Goal: Task Accomplishment & Management: Use online tool/utility

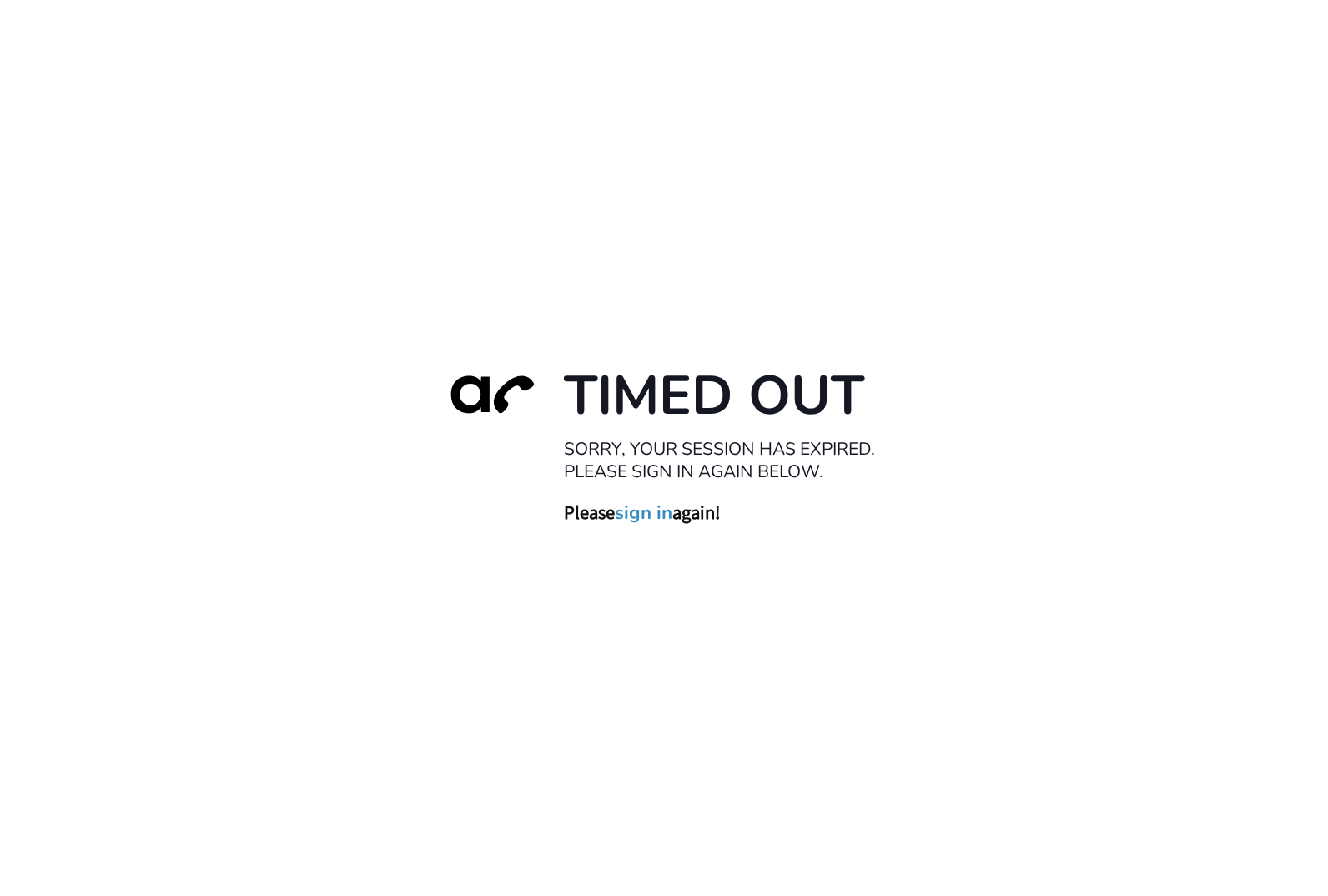
click at [648, 513] on link "sign in" at bounding box center [643, 513] width 58 height 23
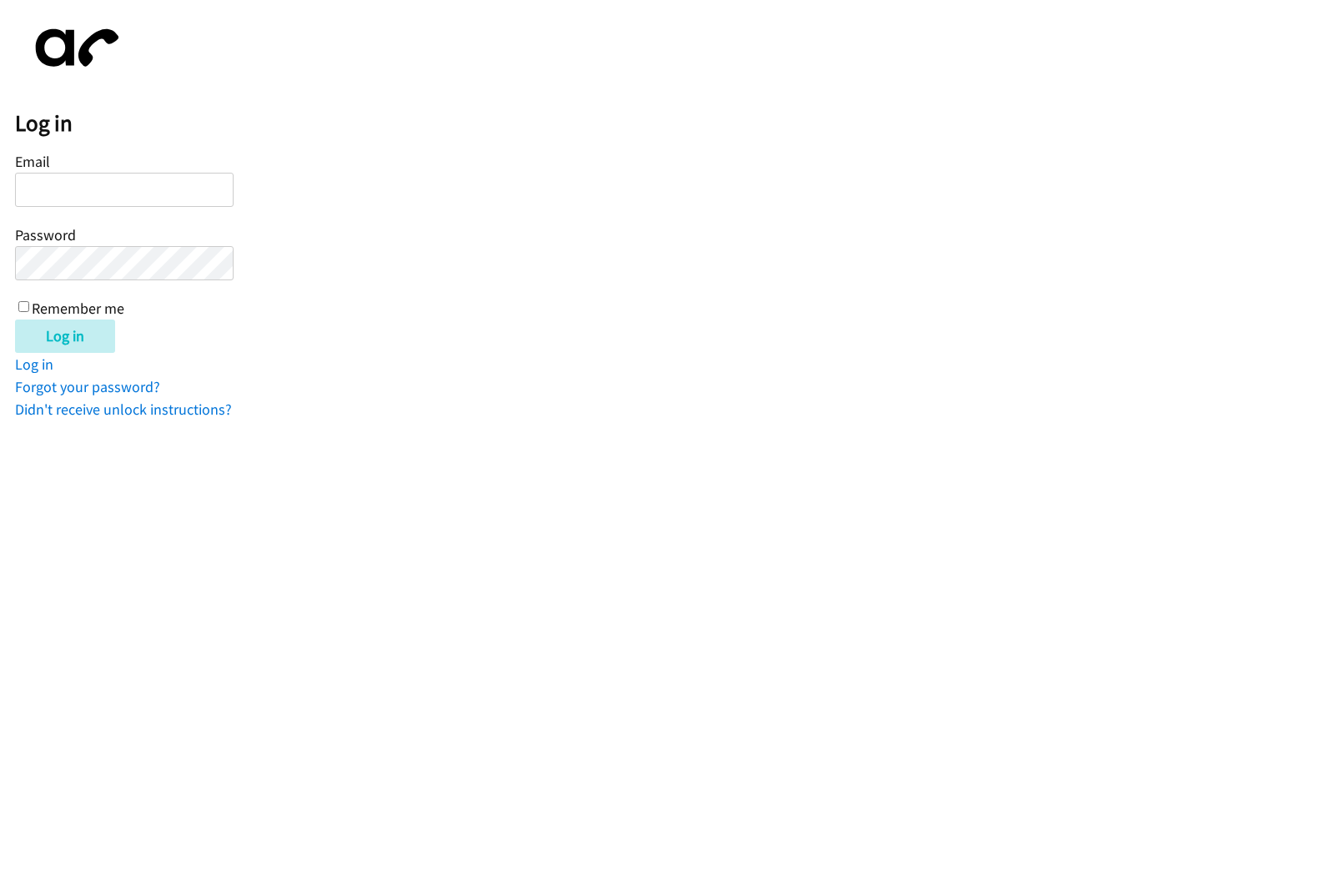
click at [63, 203] on input "Email" at bounding box center [124, 190] width 218 height 34
type input "galicio.daryl1493@gmail.com"
click at [204, 191] on input "galicio.daryl1493@gmail.com" at bounding box center [124, 190] width 218 height 34
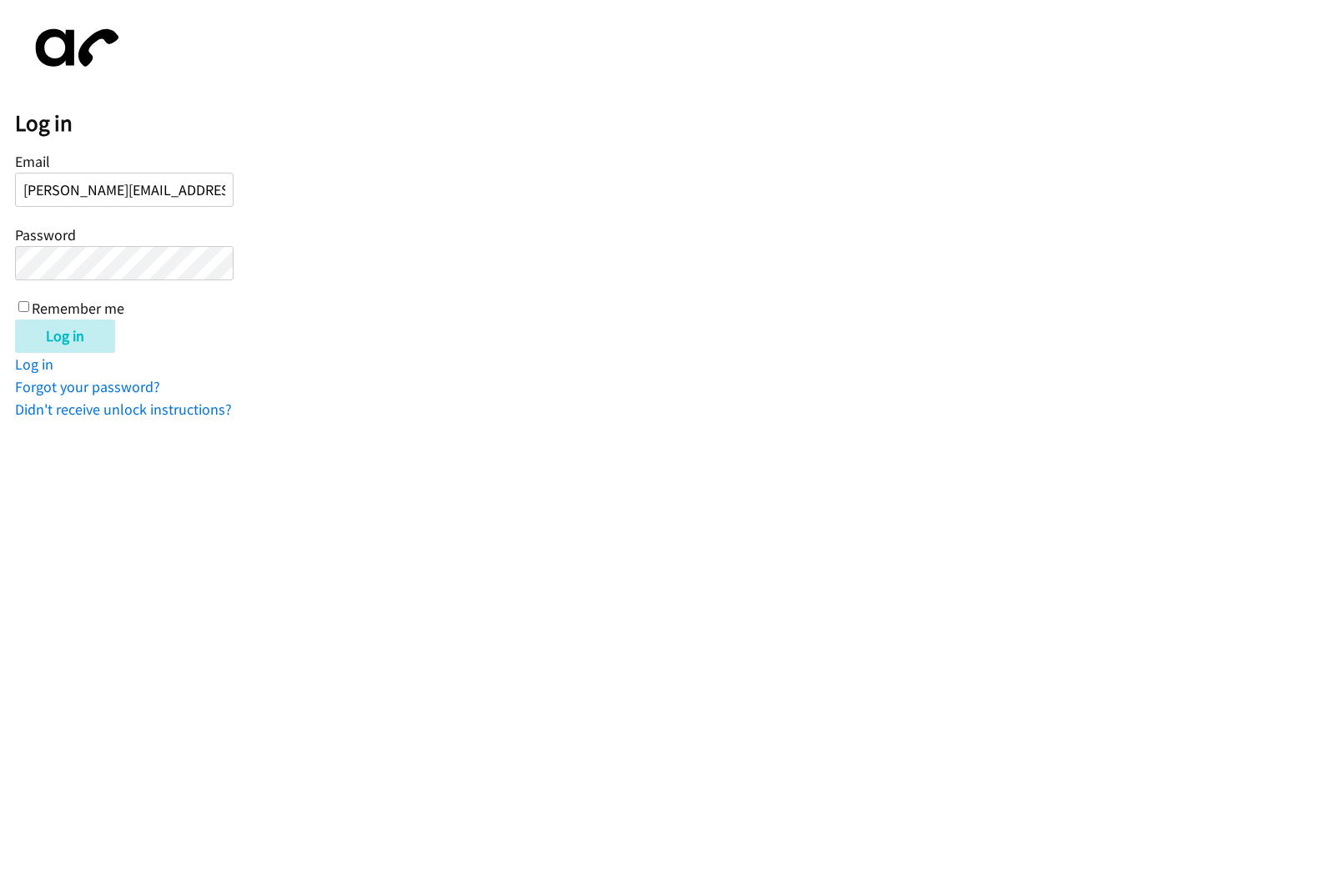
type input "[PERSON_NAME][EMAIL_ADDRESS][DOMAIN_NAME]"
click at [63, 346] on input "Log in" at bounding box center [65, 336] width 100 height 33
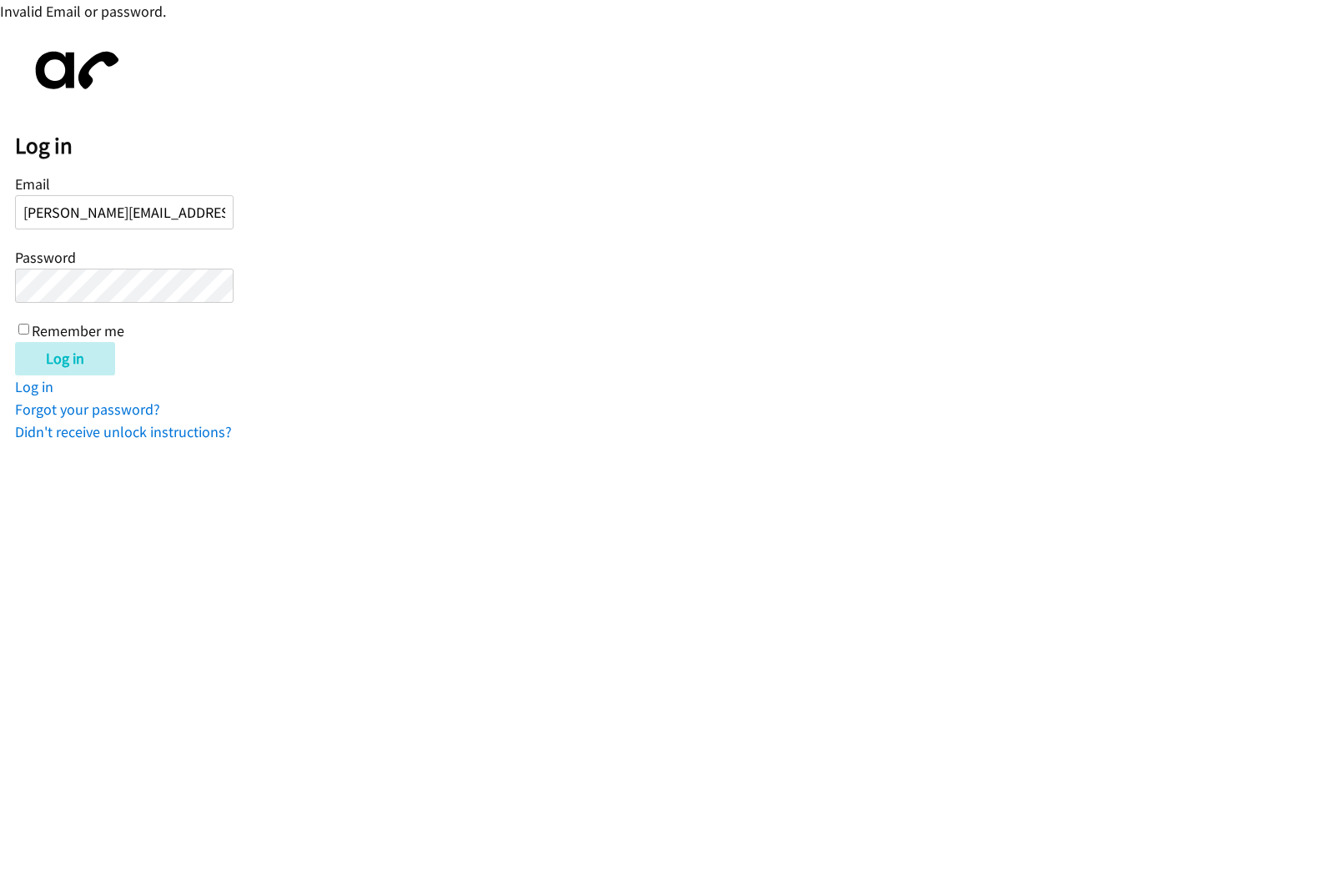
click at [15, 342] on input "Log in" at bounding box center [65, 358] width 100 height 33
click at [27, 328] on input "Remember me" at bounding box center [24, 330] width 11 height 11
checkbox input "true"
click at [45, 305] on div "Email daryl.galicio@directit.com Password Remember me" at bounding box center [124, 256] width 218 height 170
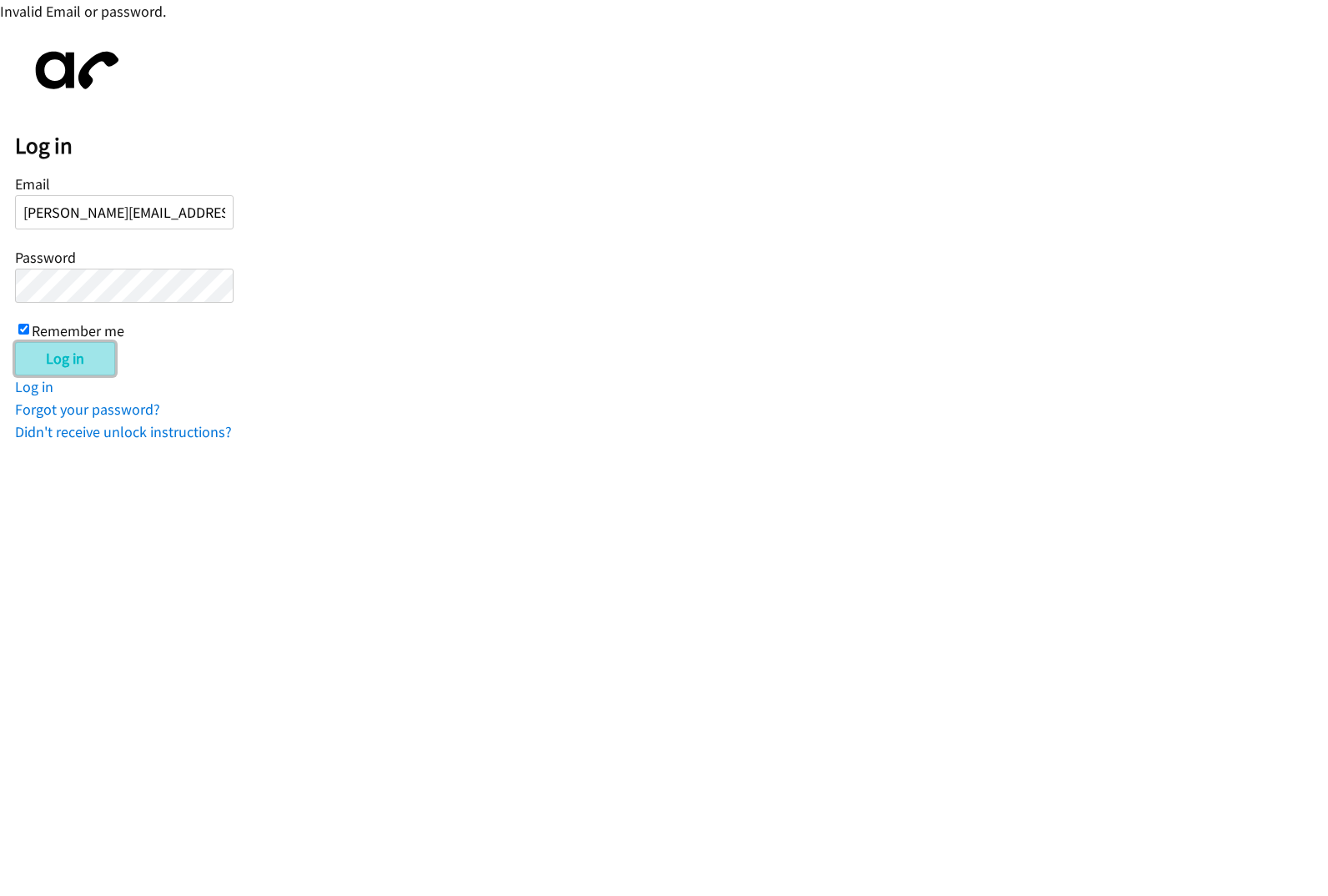
click at [70, 365] on input "Log in" at bounding box center [65, 358] width 100 height 33
click at [157, 216] on input "[PERSON_NAME][EMAIL_ADDRESS][DOMAIN_NAME]" at bounding box center [124, 212] width 218 height 34
paste input "[PERSON_NAME][EMAIL_ADDRESS][DOMAIN_NAME]"
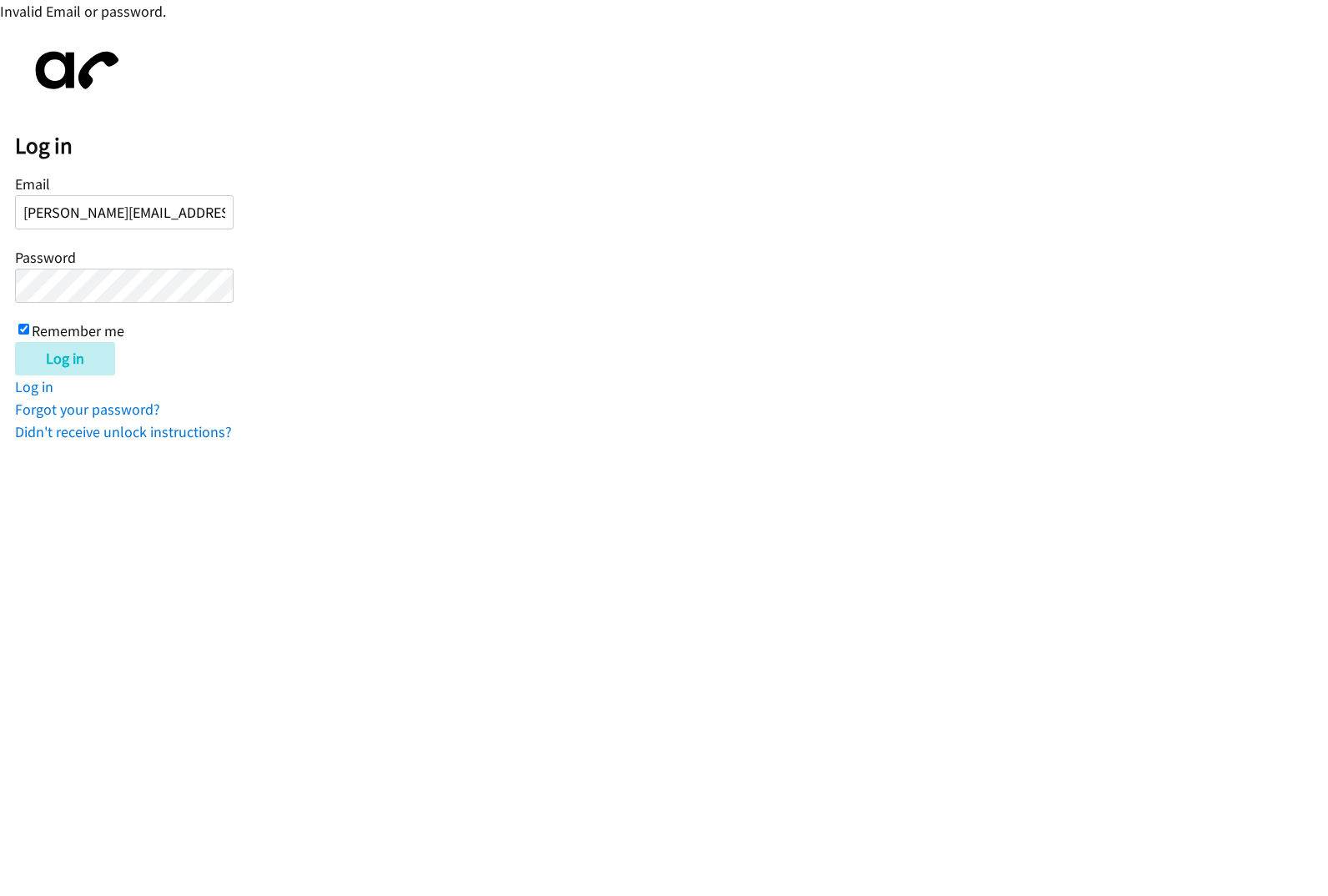
type input "[PERSON_NAME][EMAIL_ADDRESS][DOMAIN_NAME]"
click at [15, 342] on input "Log in" at bounding box center [65, 358] width 100 height 33
click at [392, 281] on form "Email daryl.galicio@directit.com Password Remember me Log in" at bounding box center [672, 273] width 1314 height 205
click at [22, 326] on input "Remember me" at bounding box center [24, 330] width 11 height 11
checkbox input "false"
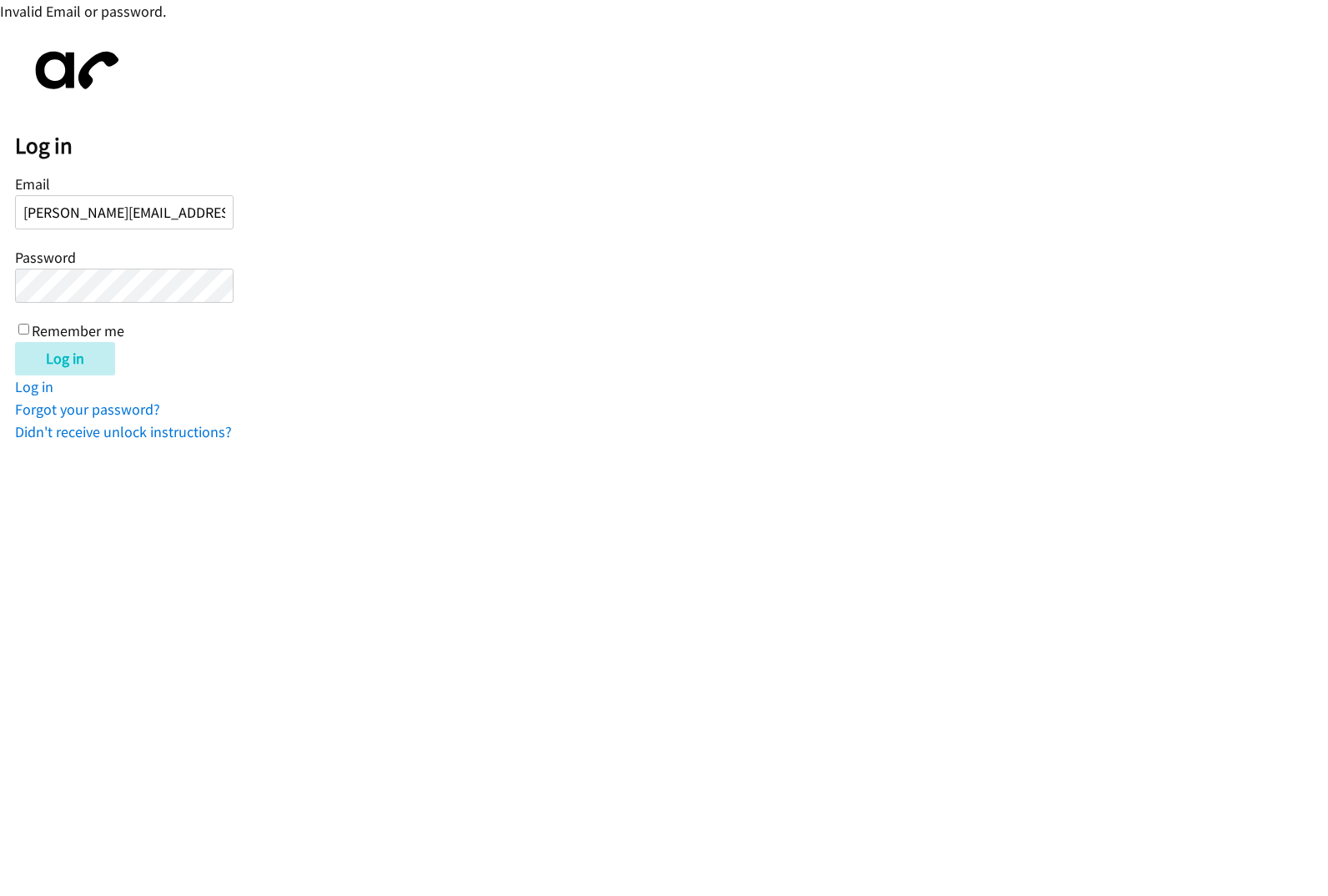
click at [15, 342] on input "Log in" at bounding box center [65, 358] width 100 height 33
drag, startPoint x: 95, startPoint y: 403, endPoint x: 208, endPoint y: 385, distance: 114.4
click at [95, 403] on link "Forgot your password?" at bounding box center [87, 410] width 145 height 20
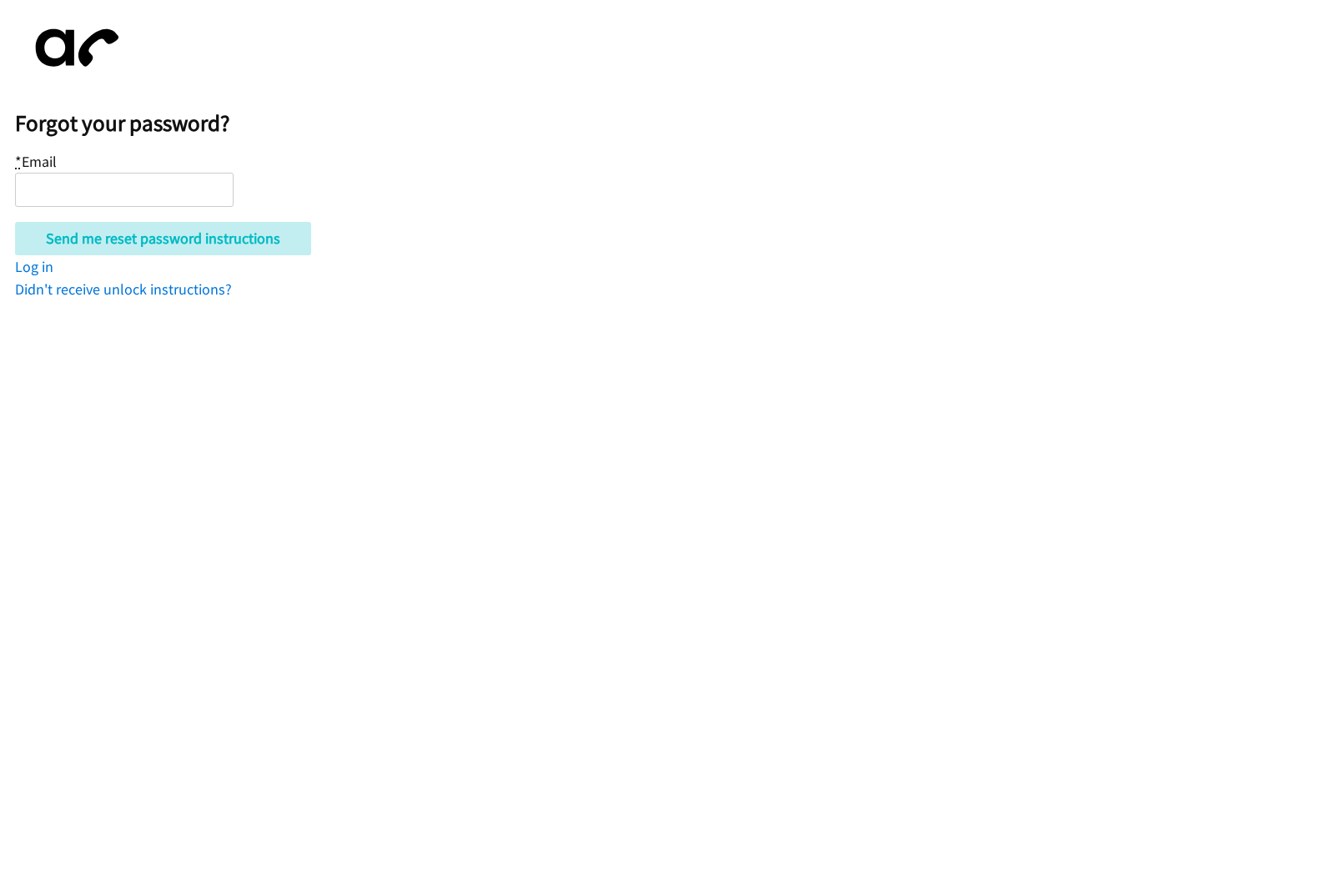
click at [105, 181] on input "* Email" at bounding box center [124, 190] width 218 height 34
type input "[PERSON_NAME][EMAIL_ADDRESS][DOMAIN_NAME]"
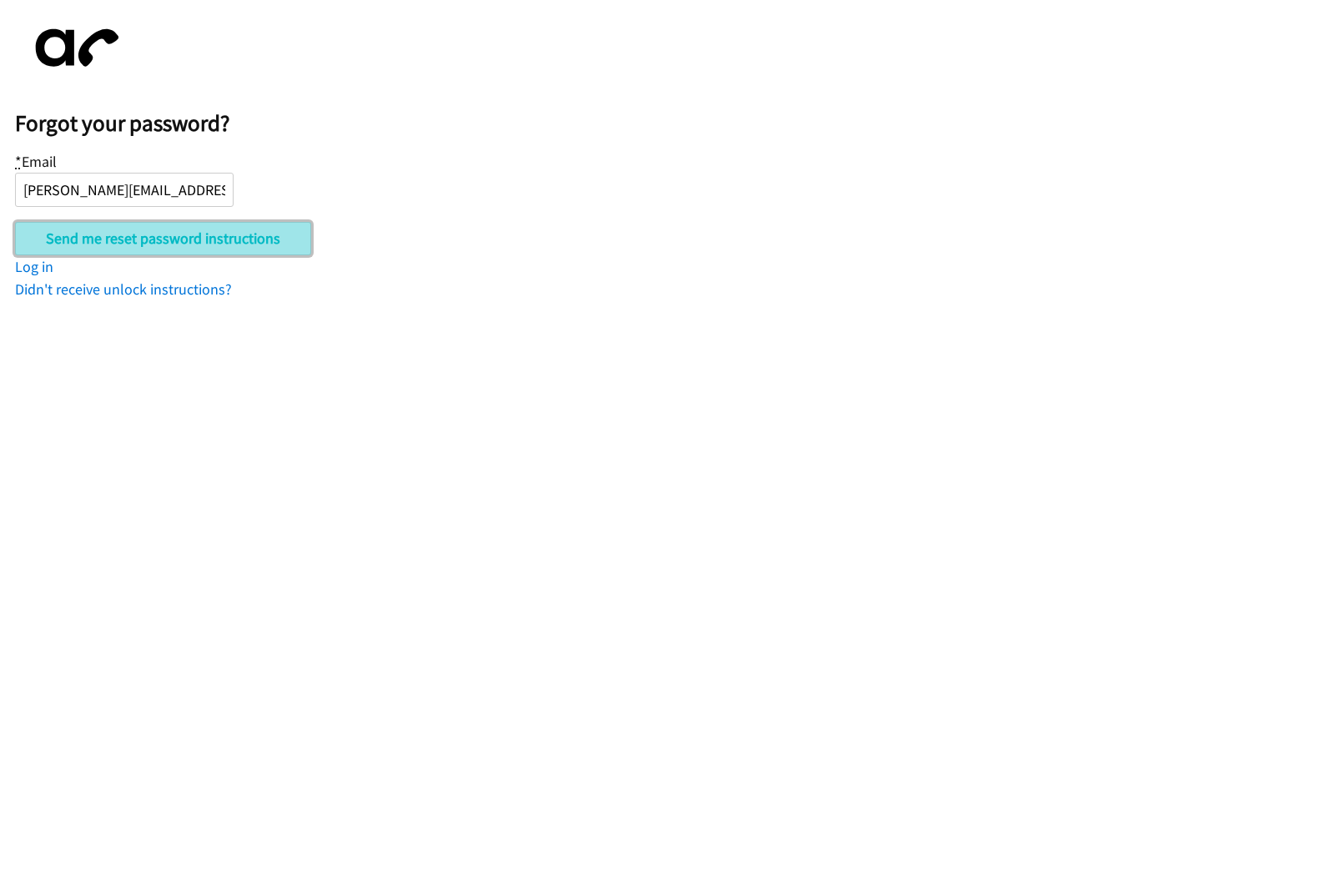
click at [159, 236] on input "Send me reset password instructions" at bounding box center [163, 238] width 297 height 33
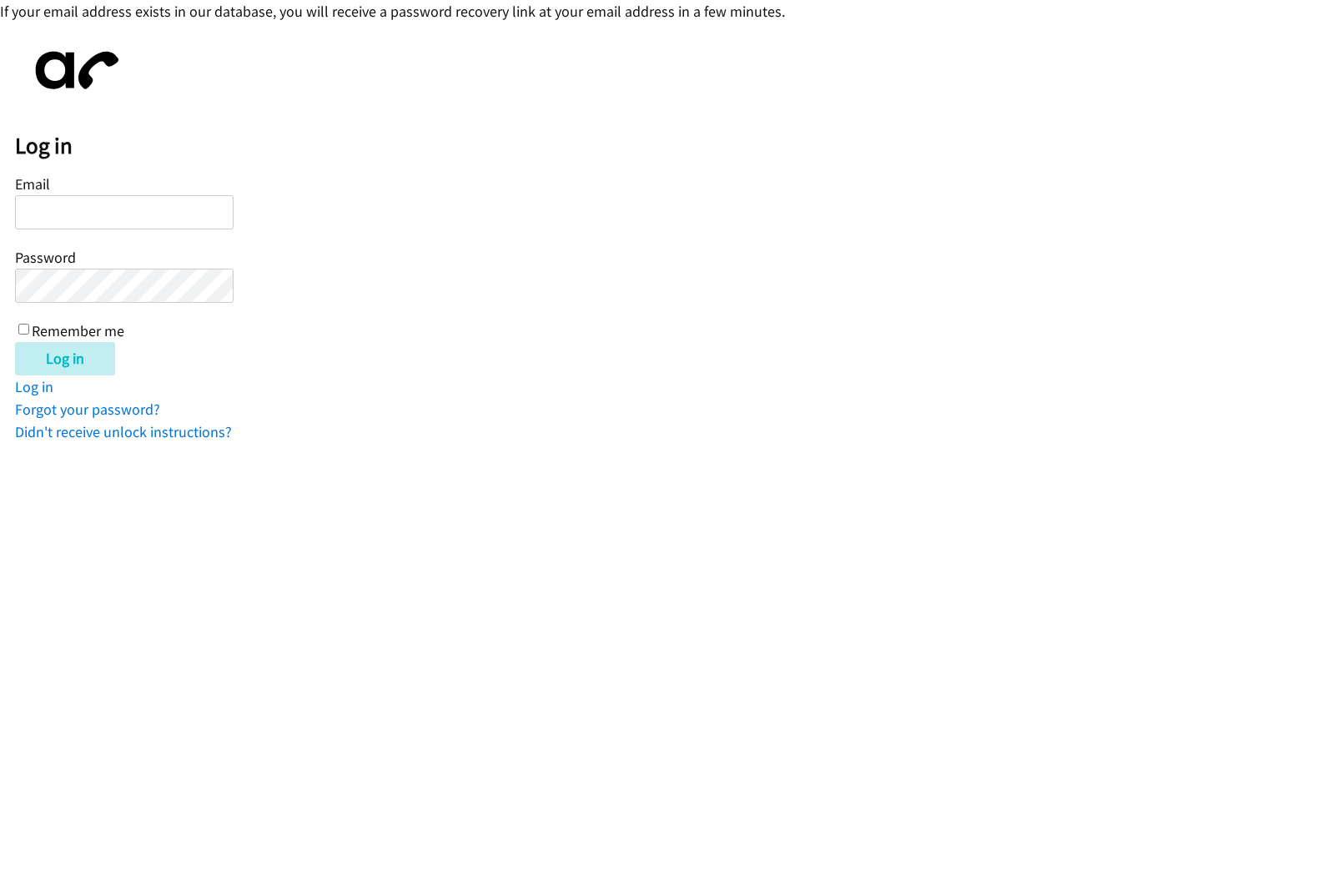
click at [45, 221] on input "Email" at bounding box center [124, 212] width 218 height 34
type input "[PERSON_NAME][EMAIL_ADDRESS][DOMAIN_NAME]"
click at [75, 354] on input "Log in" at bounding box center [65, 358] width 100 height 33
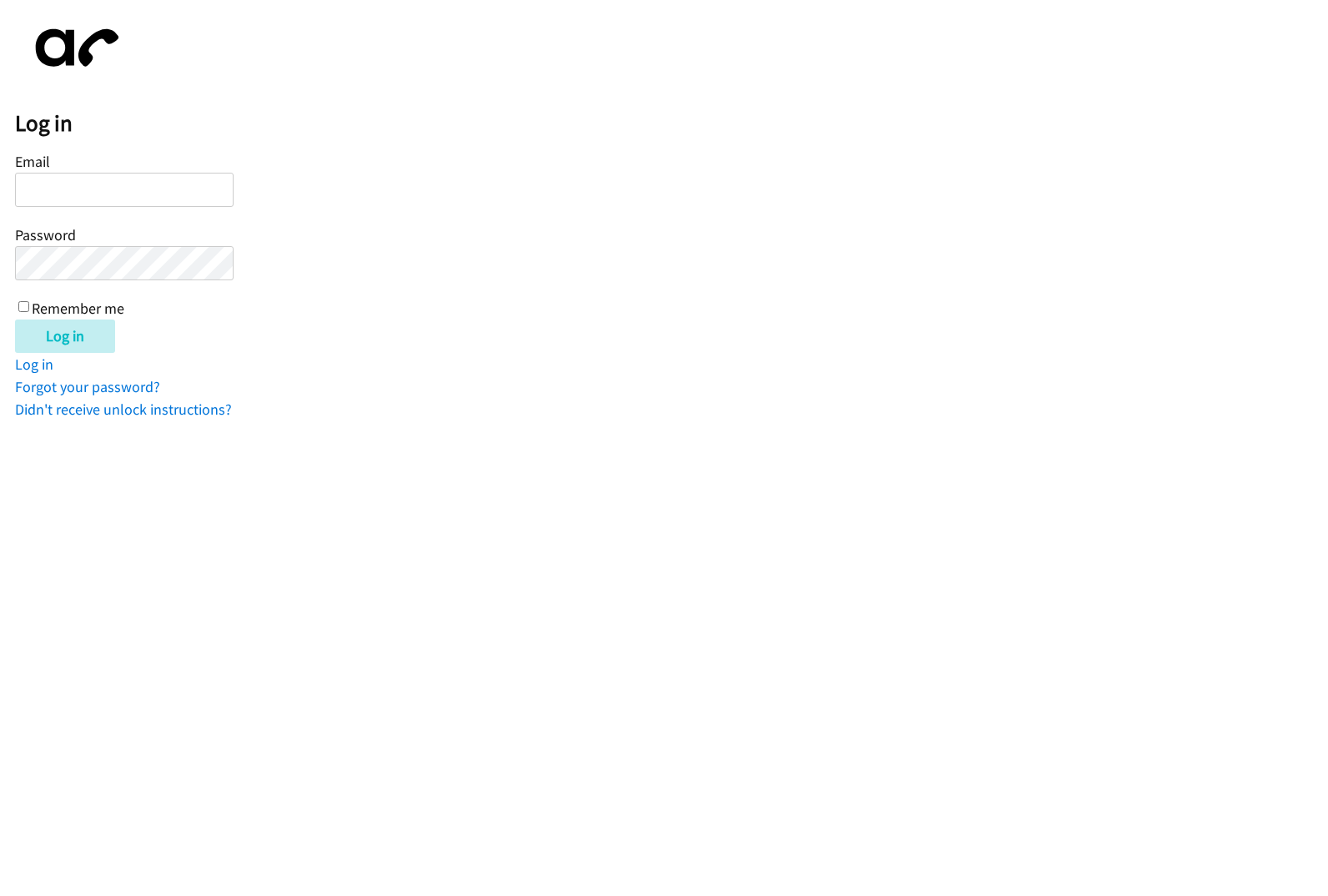
click at [105, 192] on input "Email" at bounding box center [124, 190] width 218 height 34
type input "[PERSON_NAME][EMAIL_ADDRESS][DOMAIN_NAME]"
click at [15, 320] on input "Log in" at bounding box center [65, 336] width 100 height 33
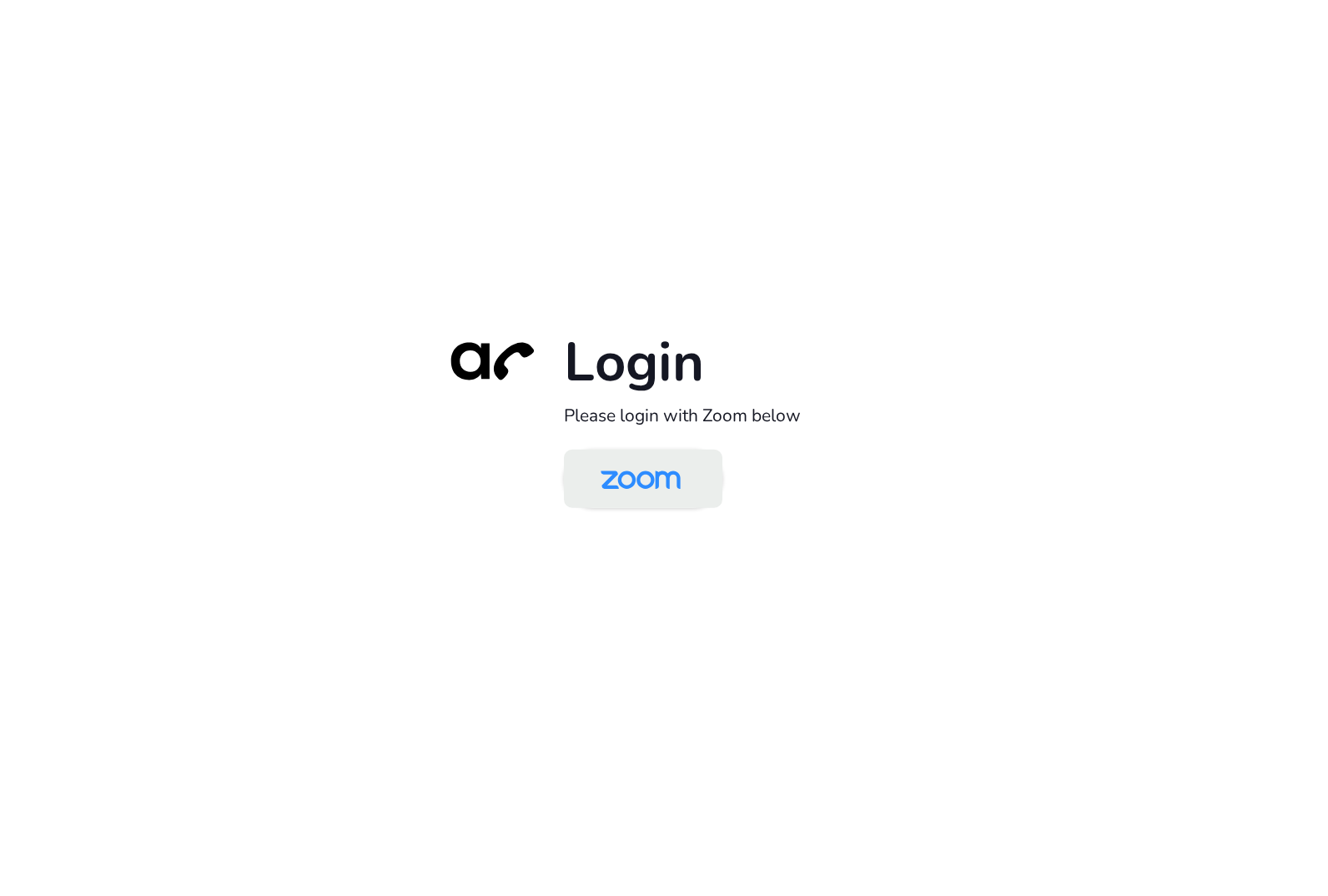
click at [631, 470] on img at bounding box center [640, 480] width 115 height 54
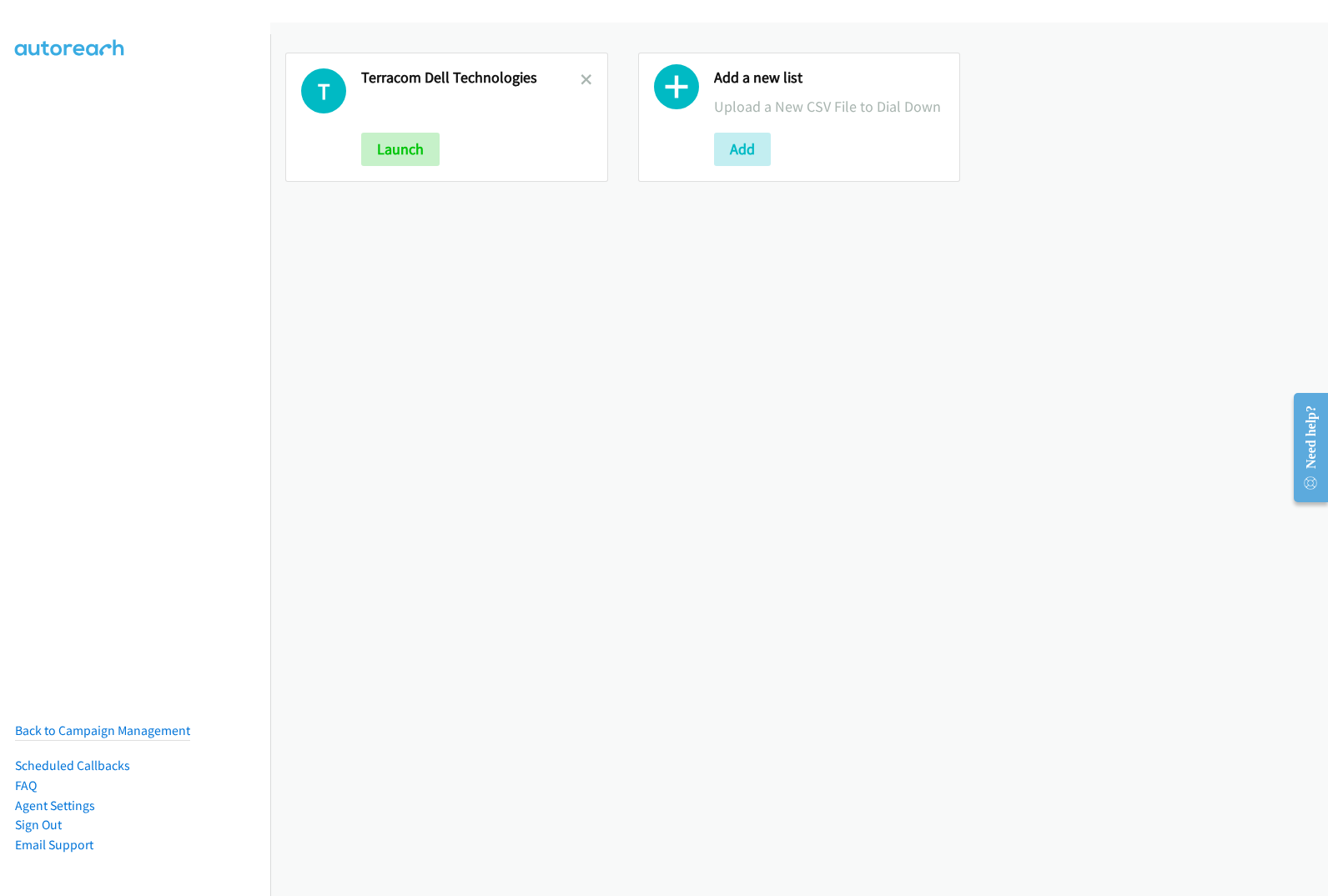
click at [420, 175] on div "T Terracom Dell Technologies Launch" at bounding box center [446, 117] width 323 height 129
click at [416, 158] on button "Launch" at bounding box center [401, 149] width 78 height 33
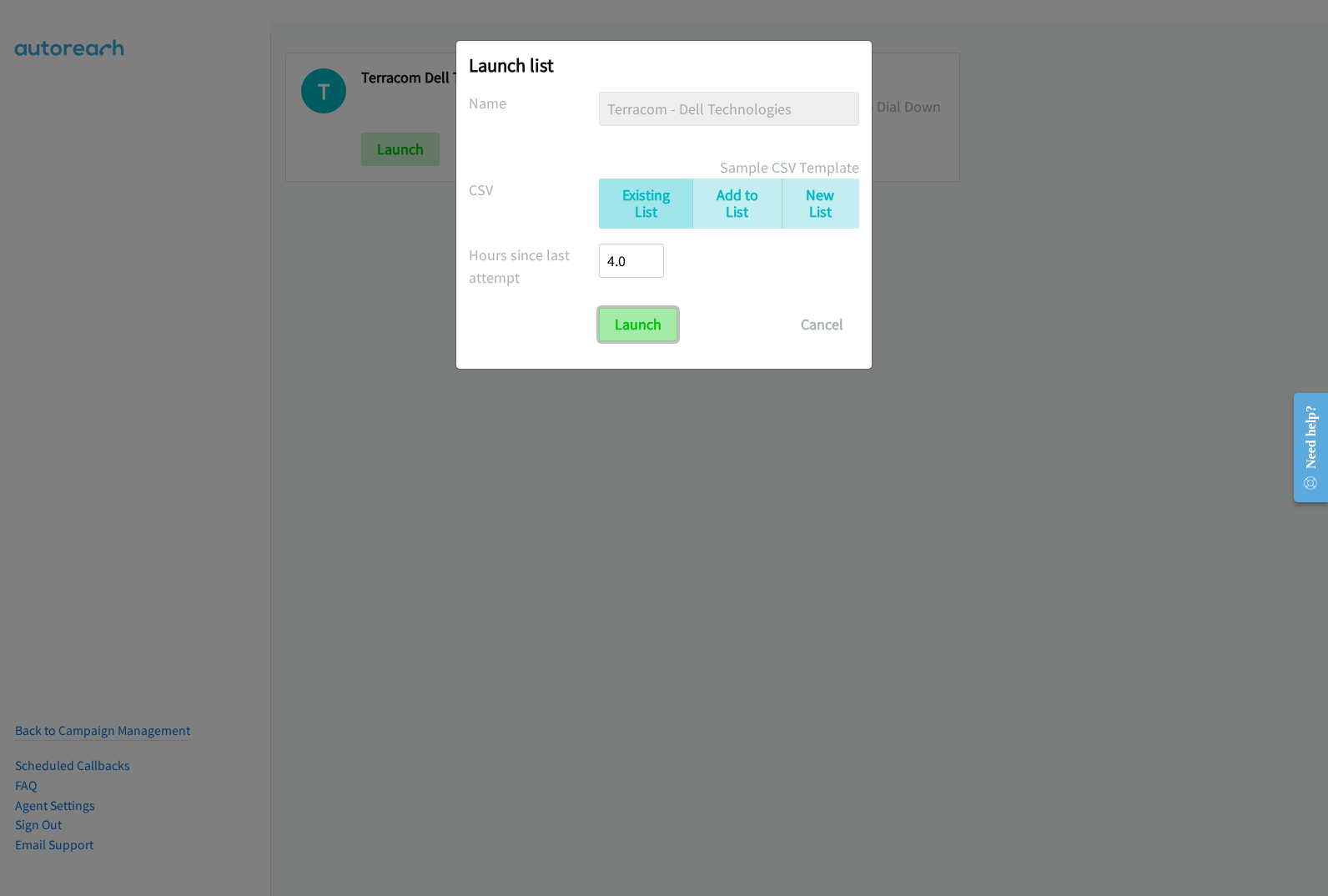
click at [628, 330] on input "Launch" at bounding box center [639, 324] width 78 height 33
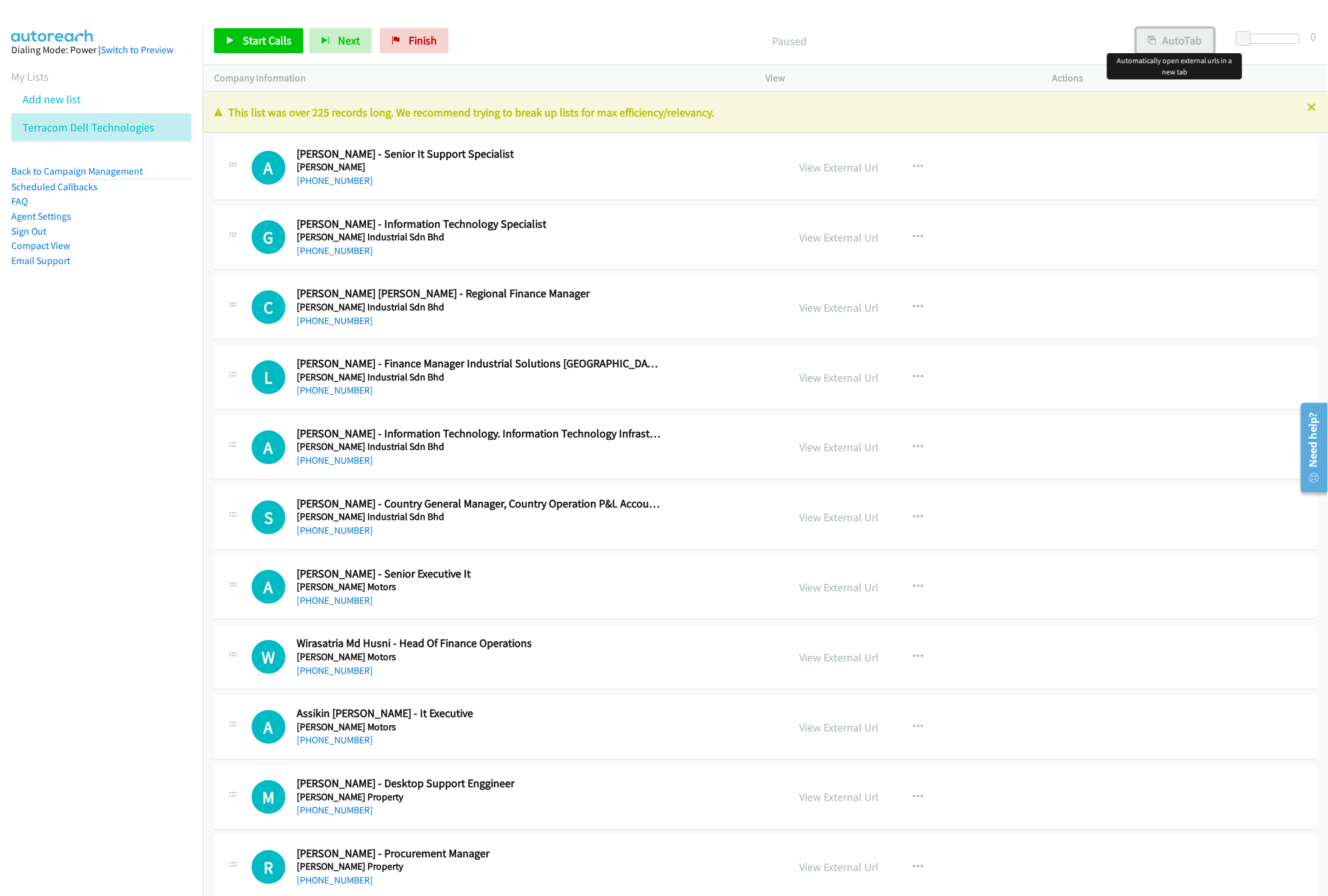
click at [1106, 40] on button "AutoTab" at bounding box center [1175, 40] width 77 height 25
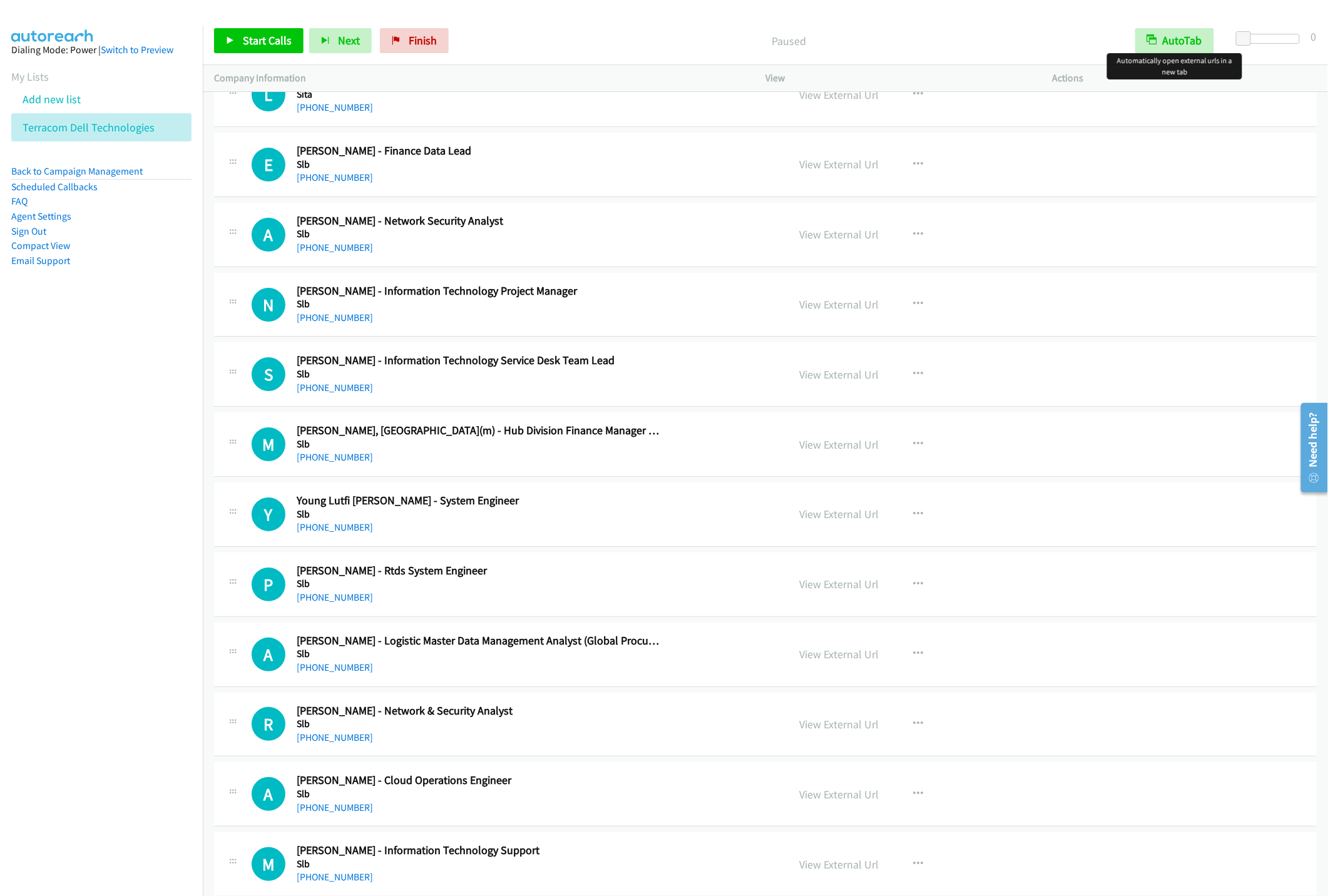
scroll to position [1334, 0]
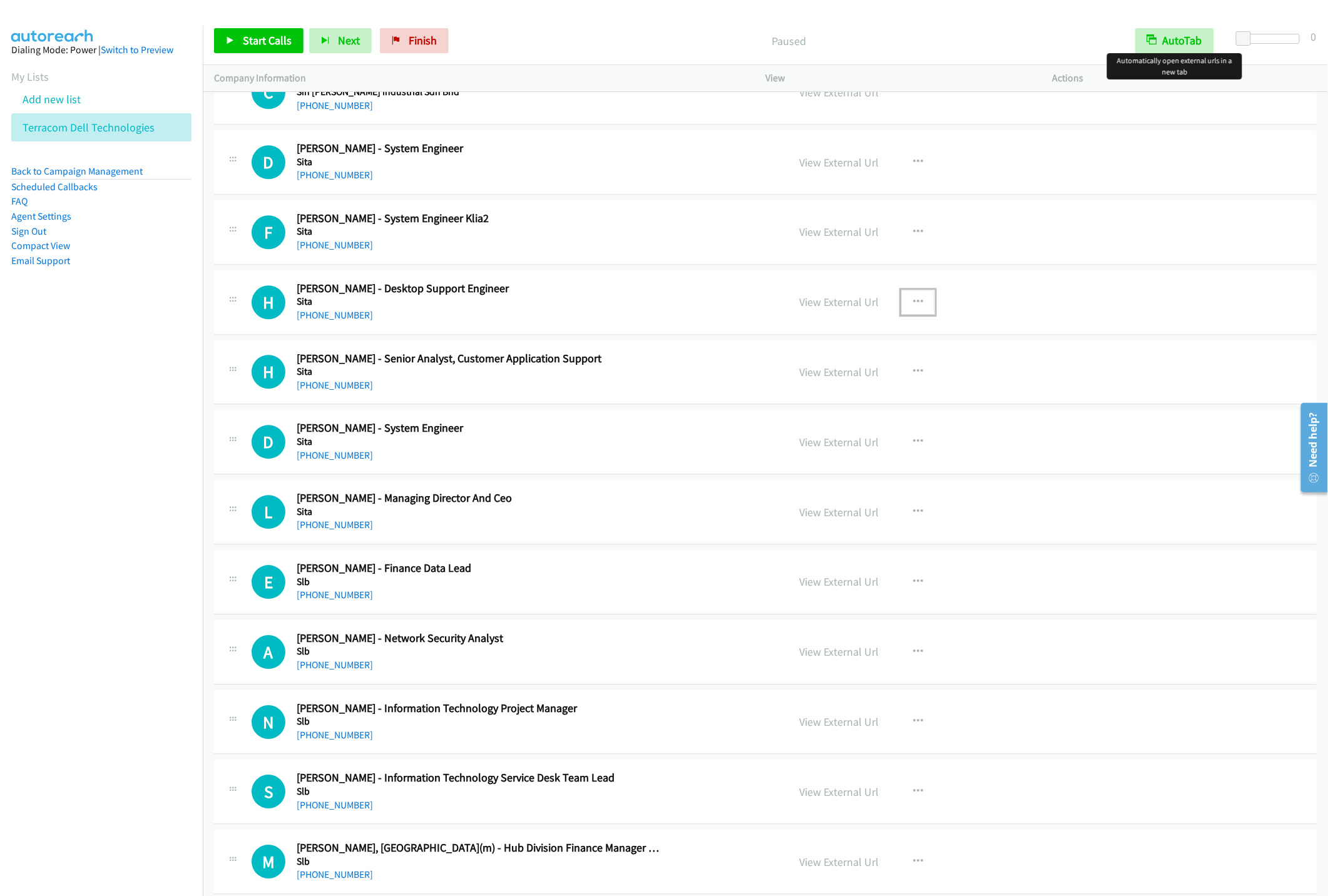
click at [913, 300] on icon "button" at bounding box center [918, 302] width 10 height 10
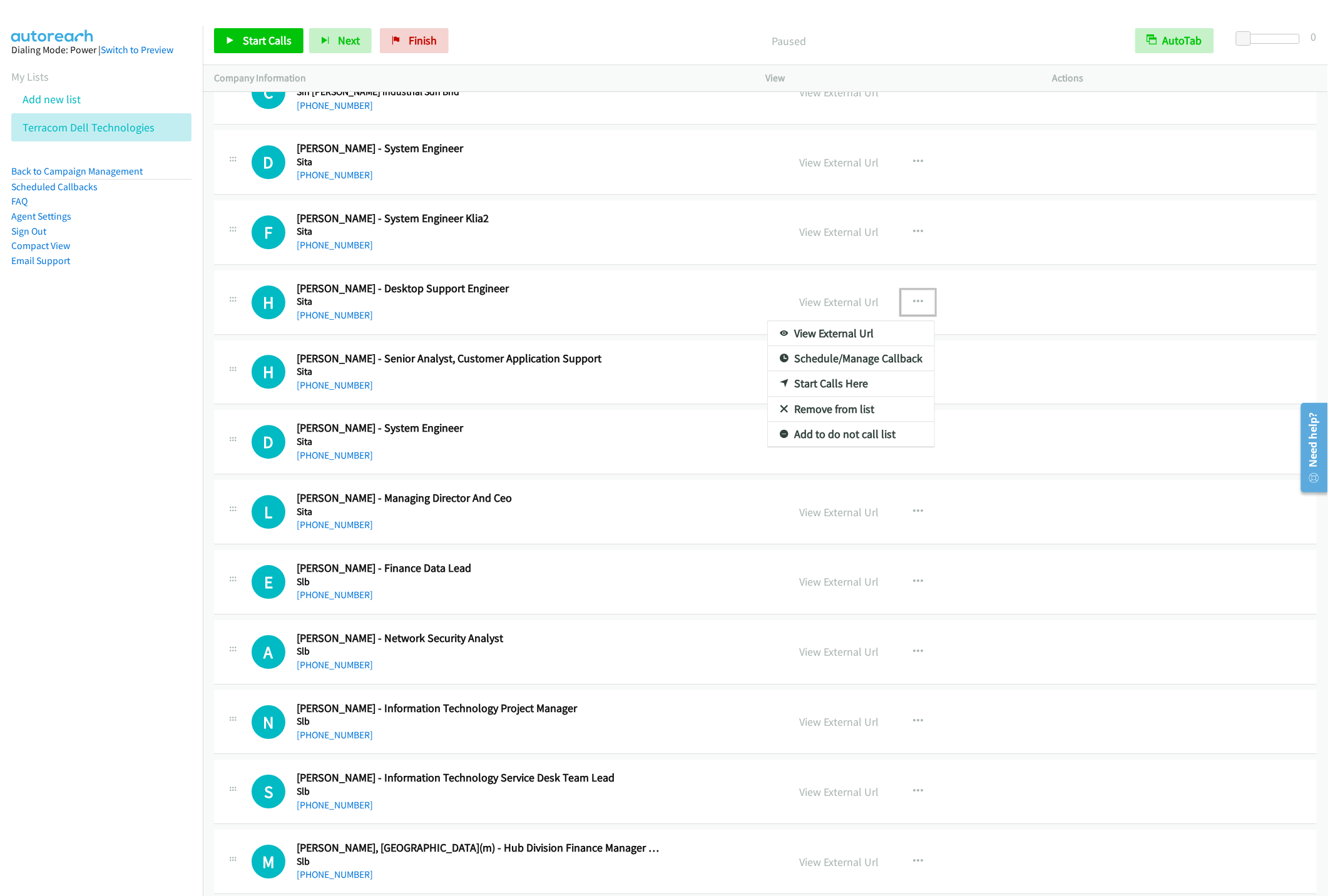
click at [820, 388] on link "Start Calls Here" at bounding box center [851, 383] width 166 height 25
click at [255, 43] on span "Start Calls" at bounding box center [267, 41] width 49 height 15
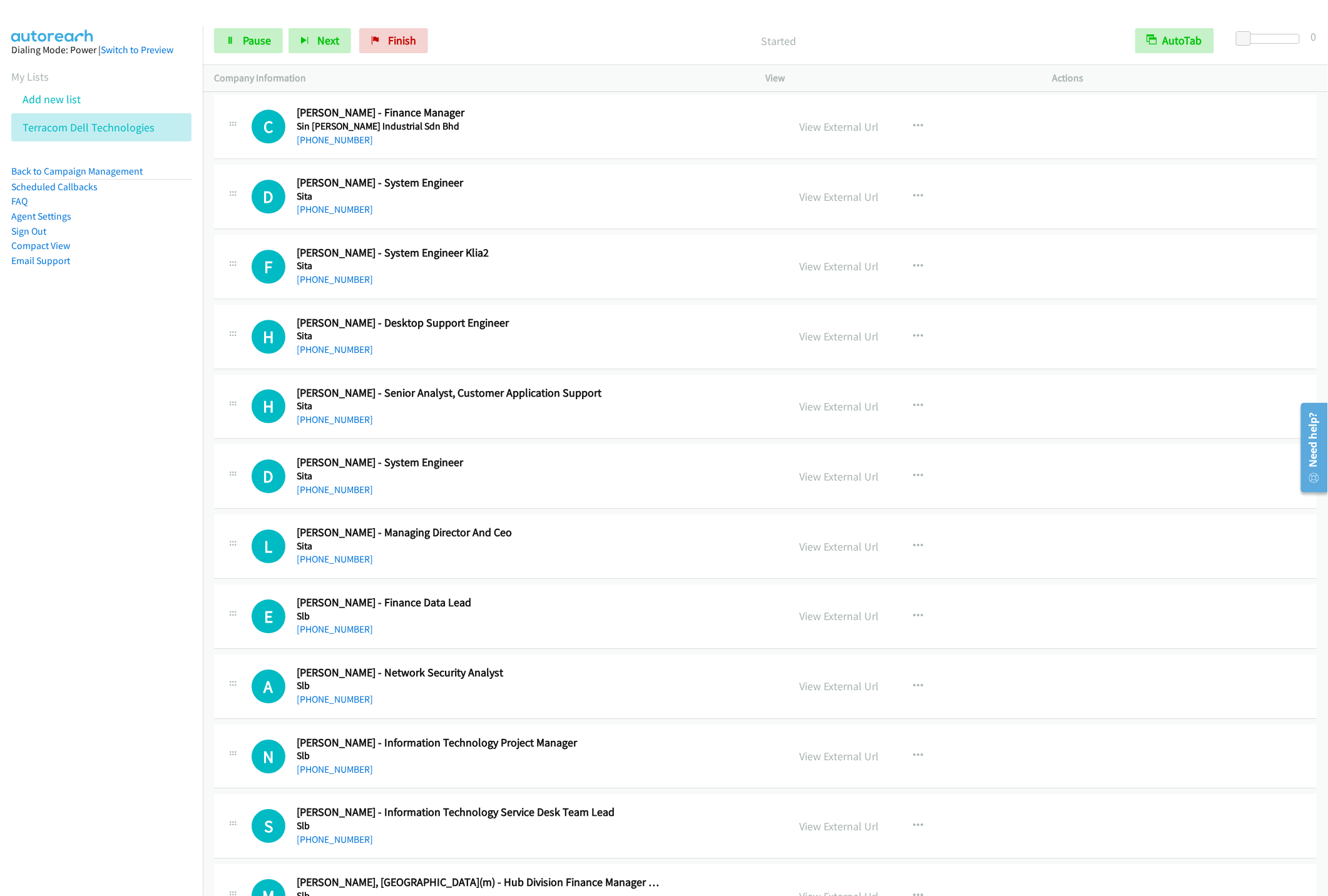
scroll to position [1334, 0]
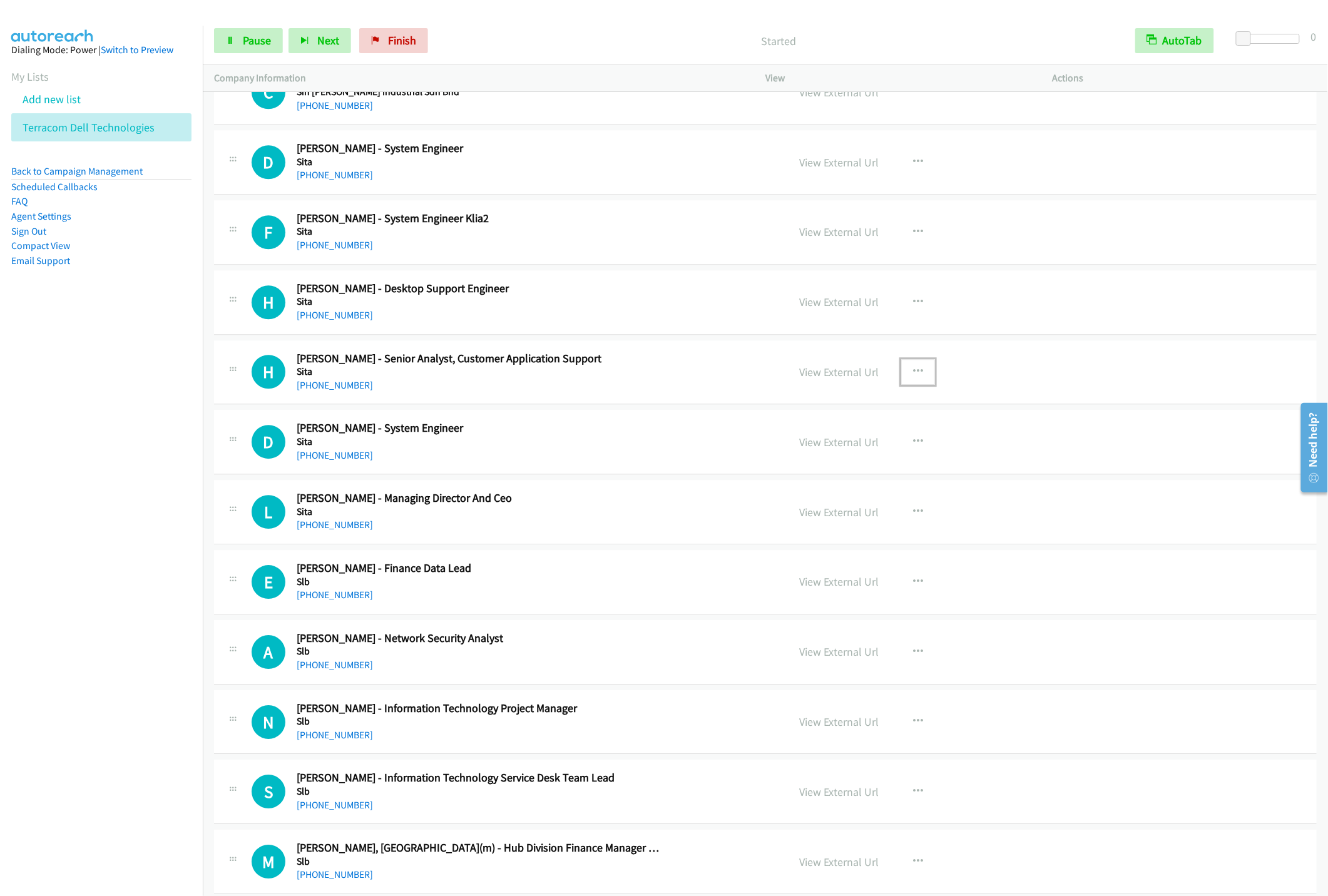
click at [913, 371] on icon "button" at bounding box center [918, 371] width 10 height 10
click at [792, 459] on link "Start Calls Here" at bounding box center [851, 453] width 166 height 25
click at [235, 35] on link "Pause" at bounding box center [248, 40] width 69 height 25
click at [235, 35] on link "Start Calls" at bounding box center [259, 40] width 90 height 25
drag, startPoint x: 77, startPoint y: 477, endPoint x: 95, endPoint y: 449, distance: 33.3
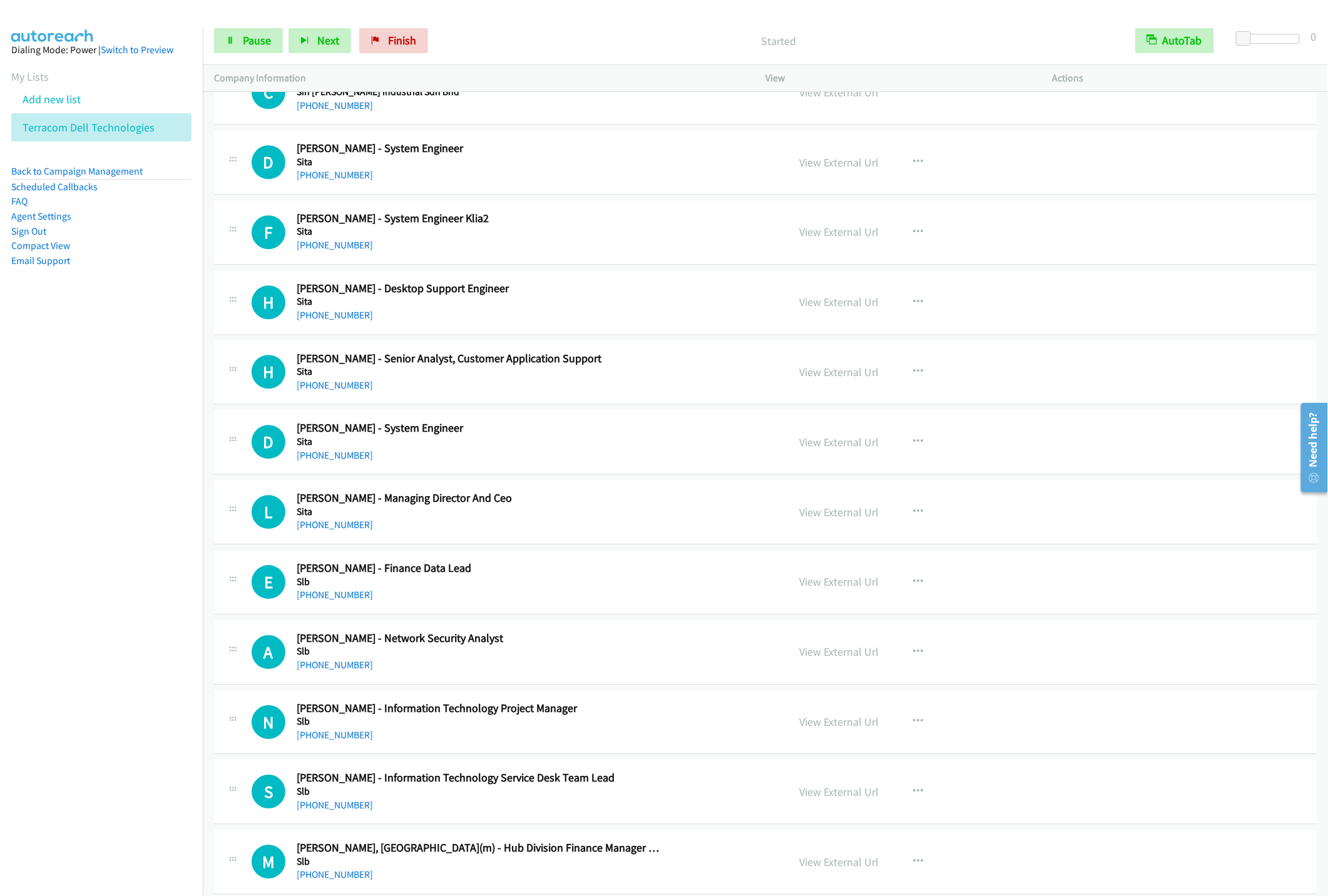
click at [77, 477] on nav "Dialing Mode: Power | Switch to Preview My Lists Add new list Terracom Dell Tec…" at bounding box center [102, 473] width 203 height 896
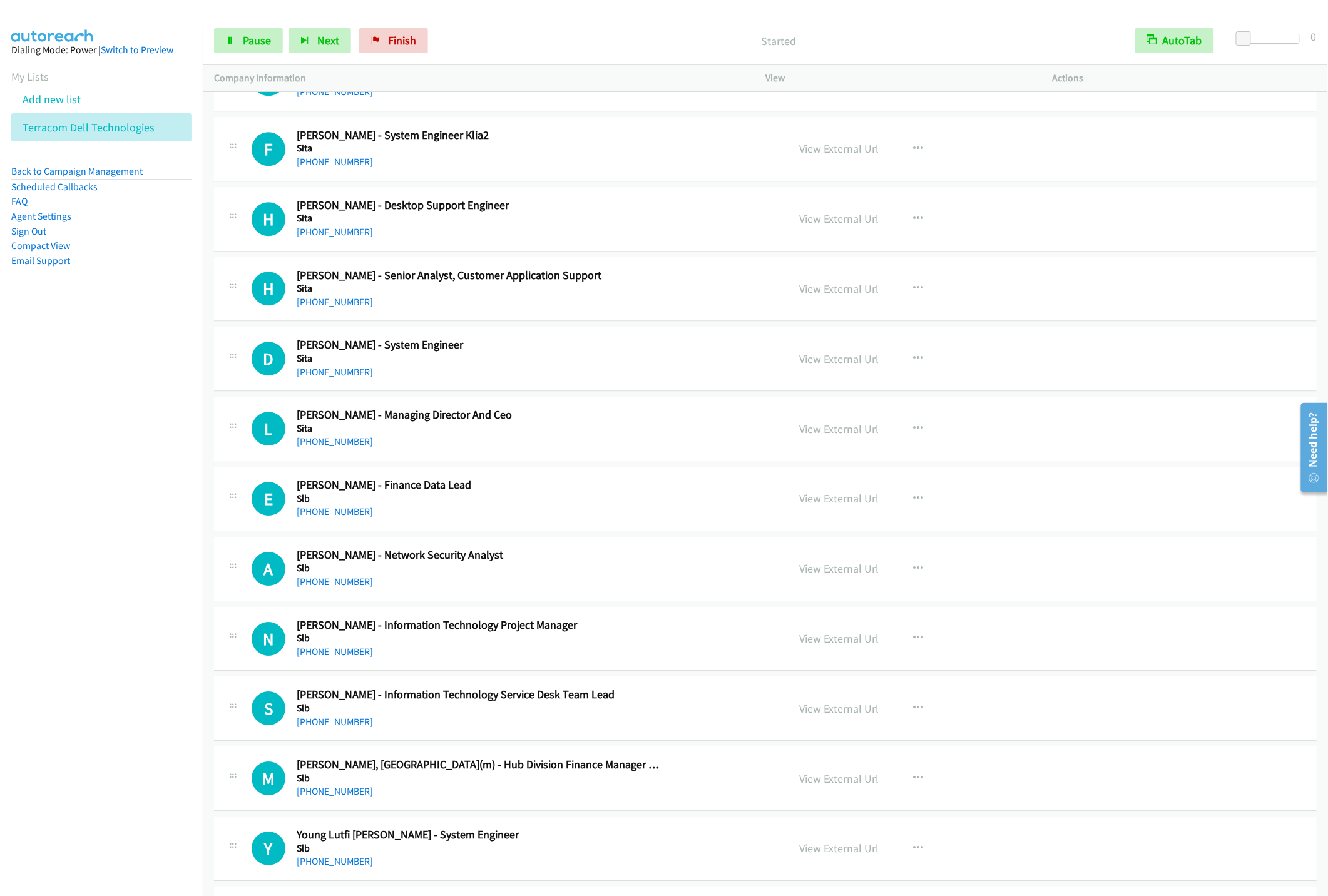
scroll to position [1668, 0]
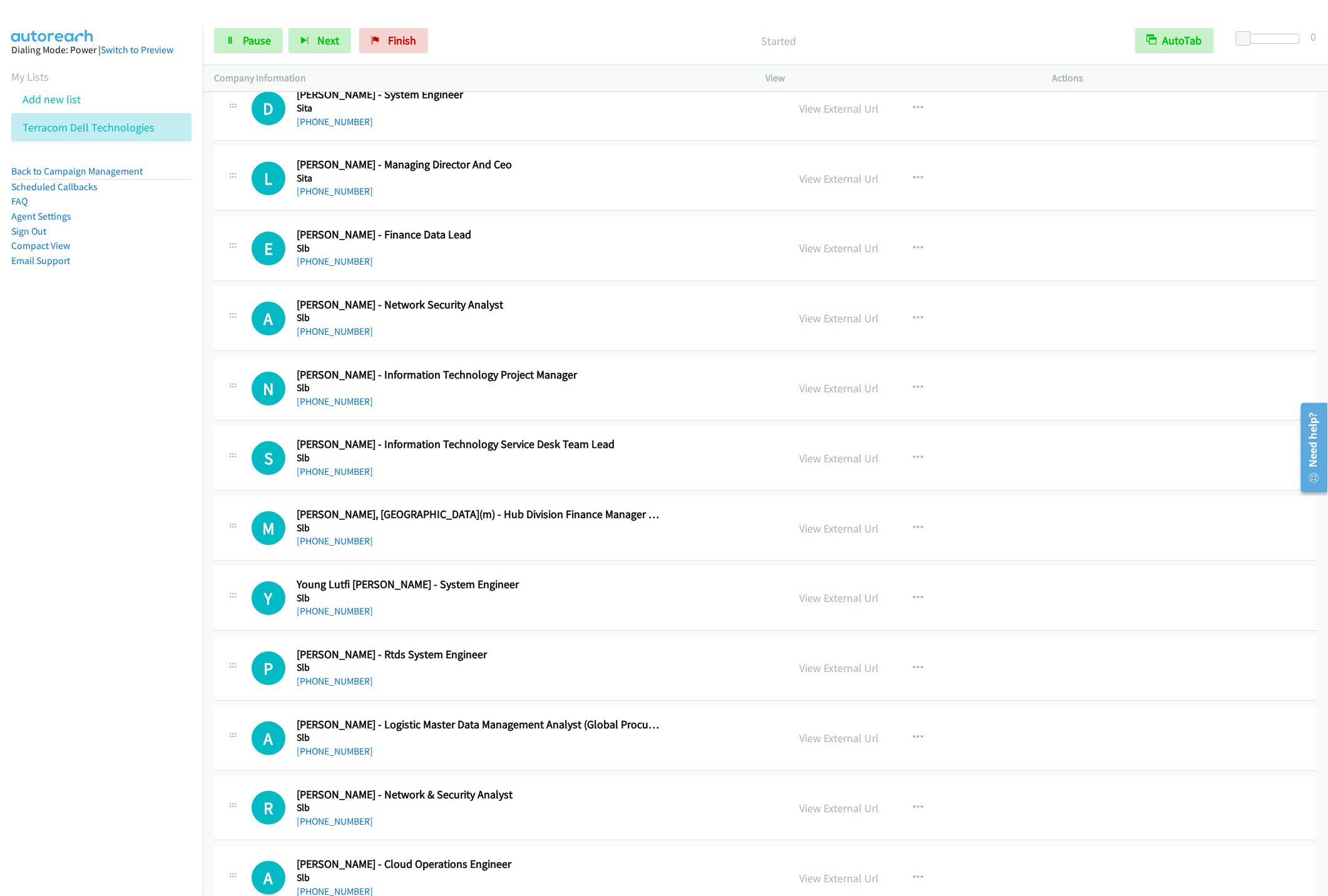
click at [113, 593] on nav "Dialing Mode: Power | Switch to Preview My Lists Add new list Terracom Dell Tec…" at bounding box center [102, 473] width 203 height 896
